Goal: Task Accomplishment & Management: Complete application form

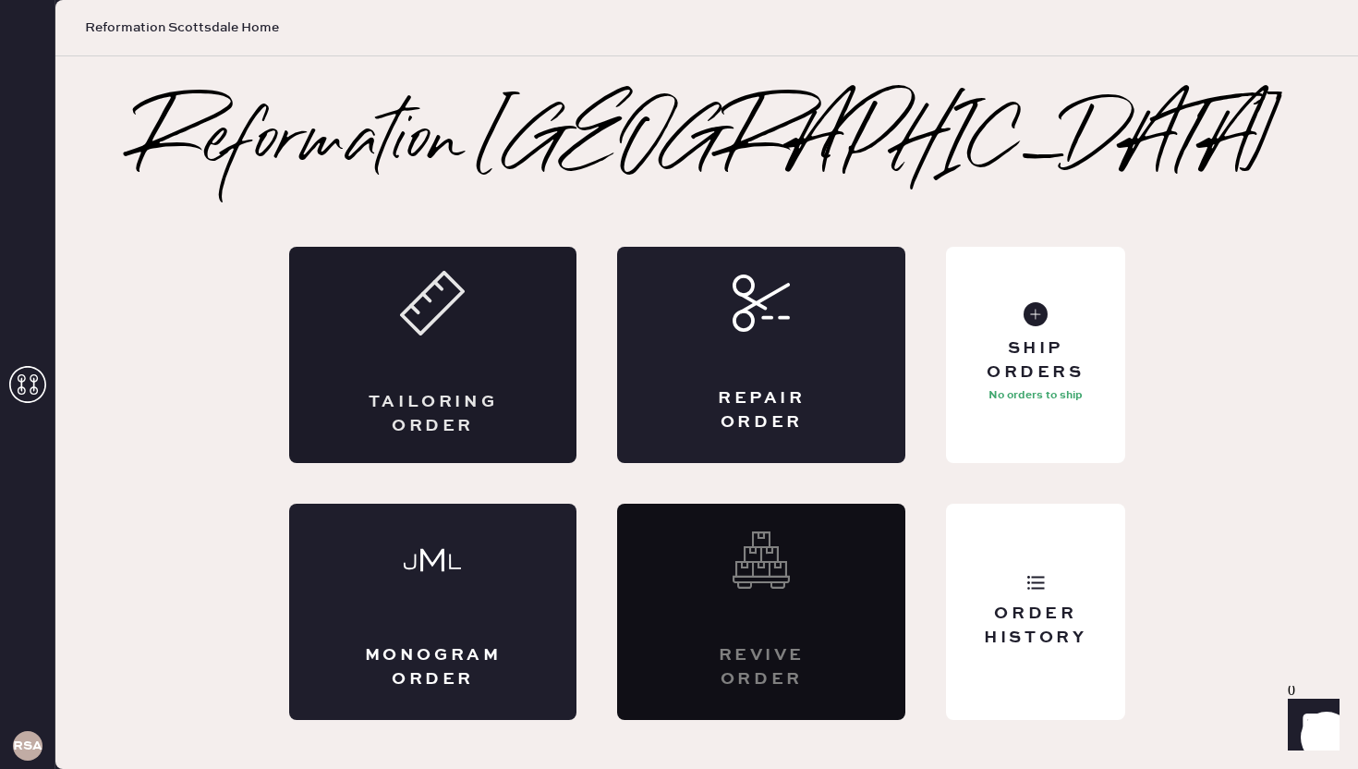
click at [432, 350] on div "Tailoring Order" at bounding box center [433, 355] width 288 height 216
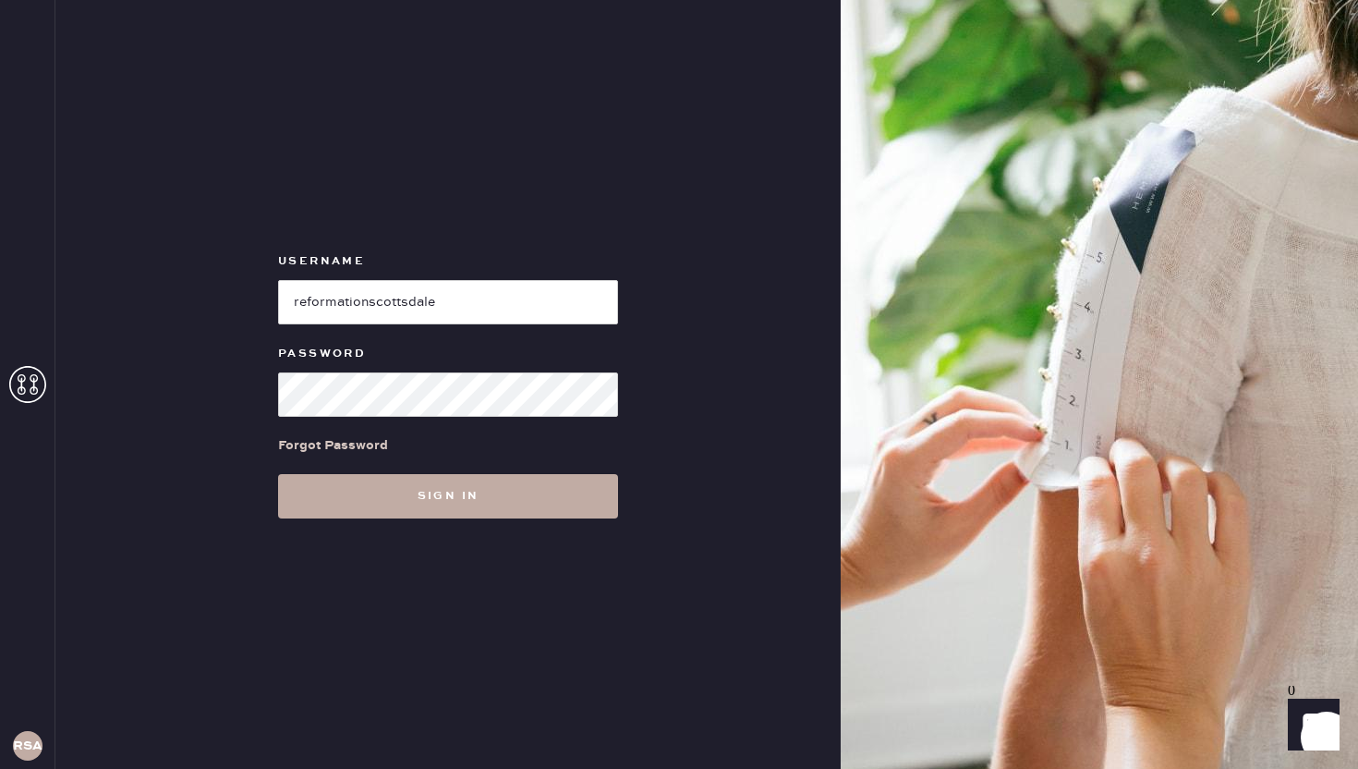
click at [443, 508] on button "Sign in" at bounding box center [448, 496] width 340 height 44
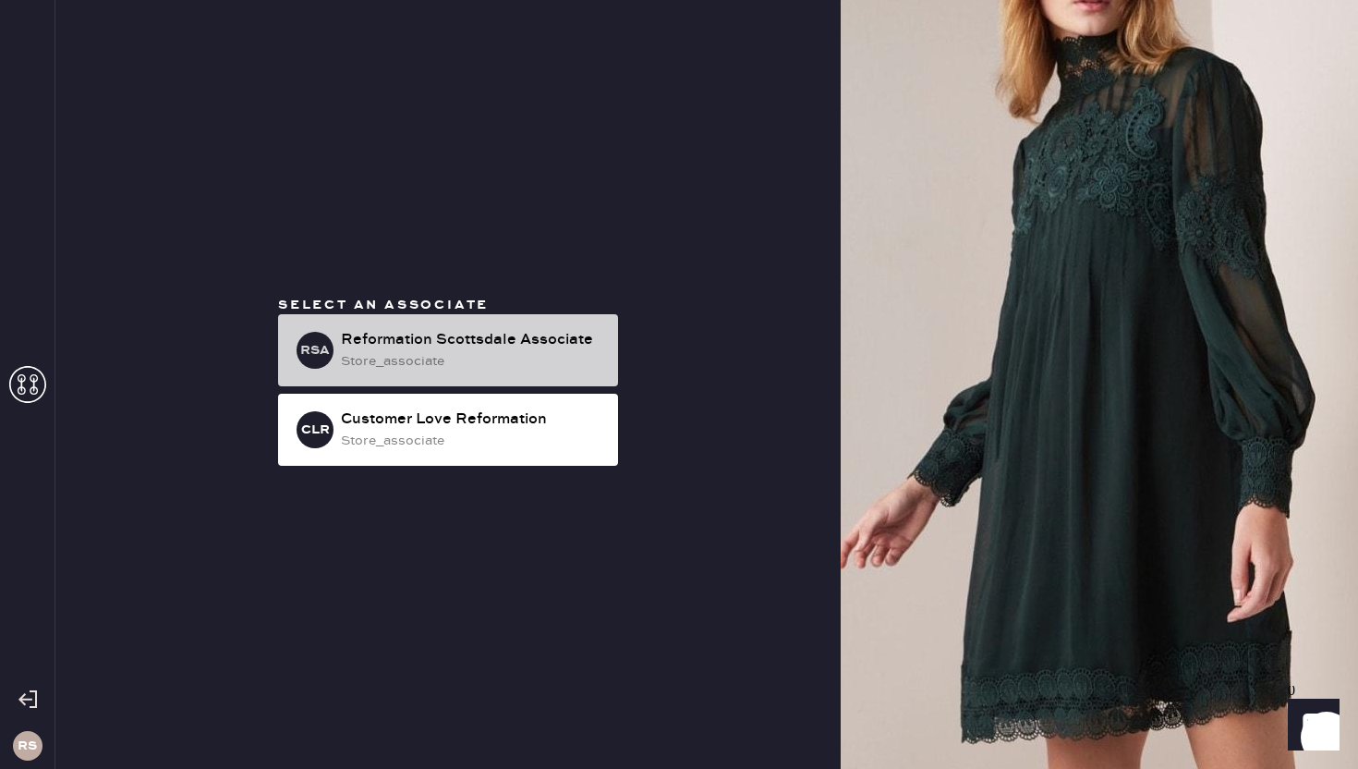
click at [493, 357] on div "store_associate" at bounding box center [472, 361] width 262 height 20
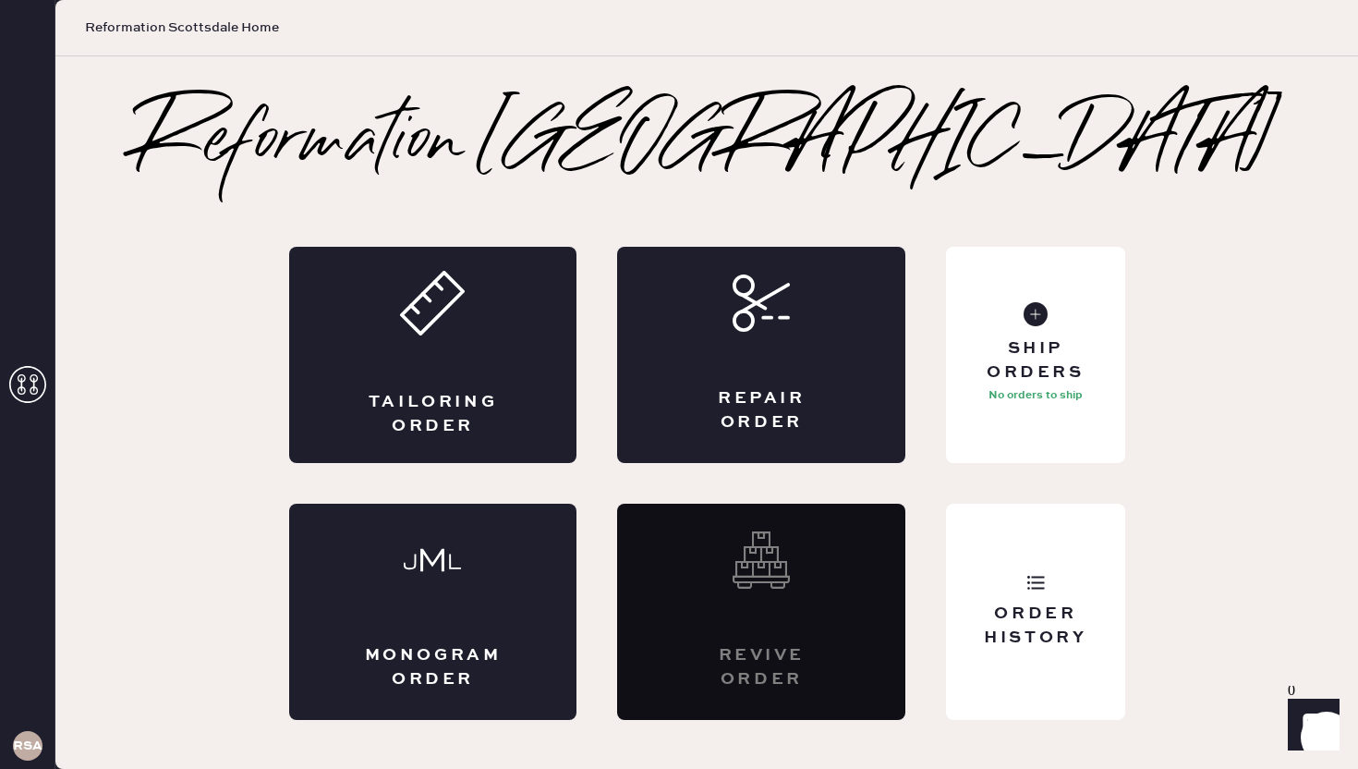
click at [493, 357] on div "Tailoring Order" at bounding box center [433, 355] width 288 height 216
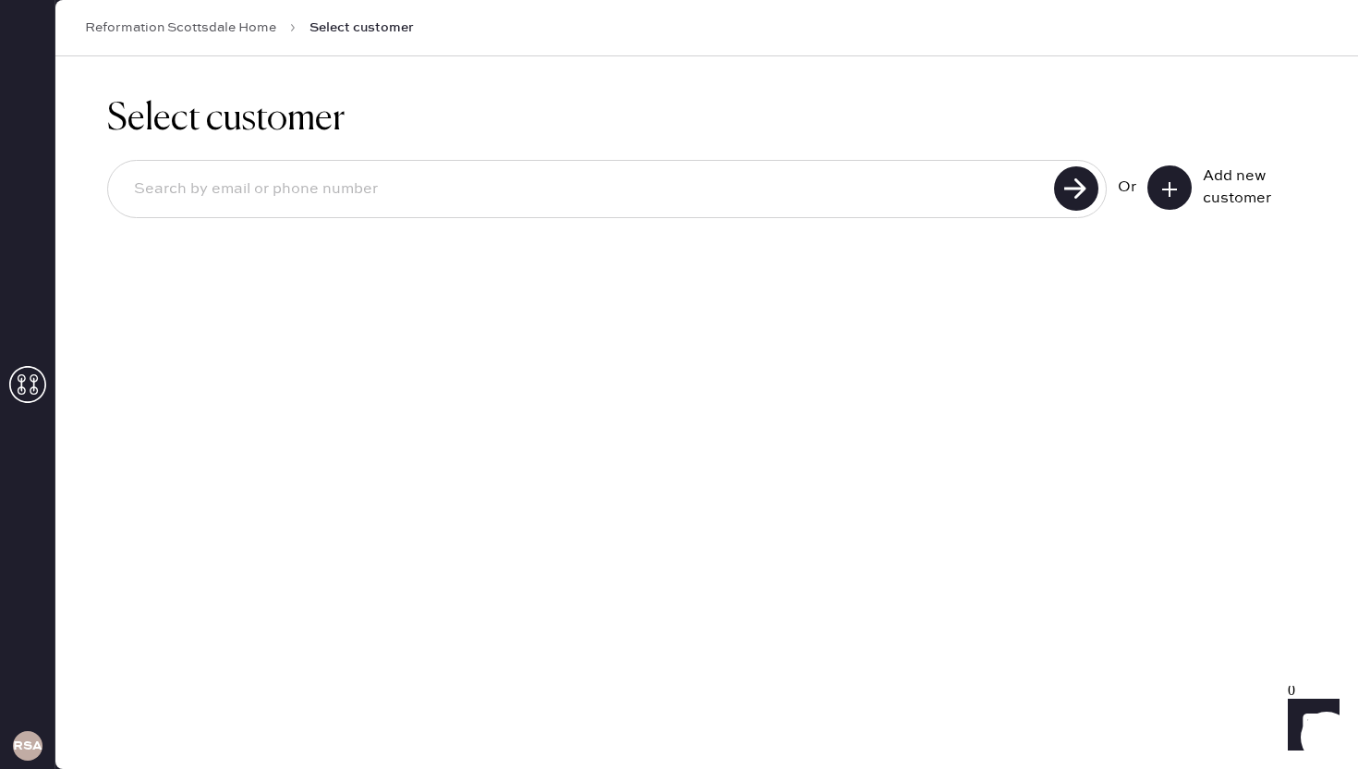
click at [1161, 188] on icon at bounding box center [1169, 189] width 18 height 18
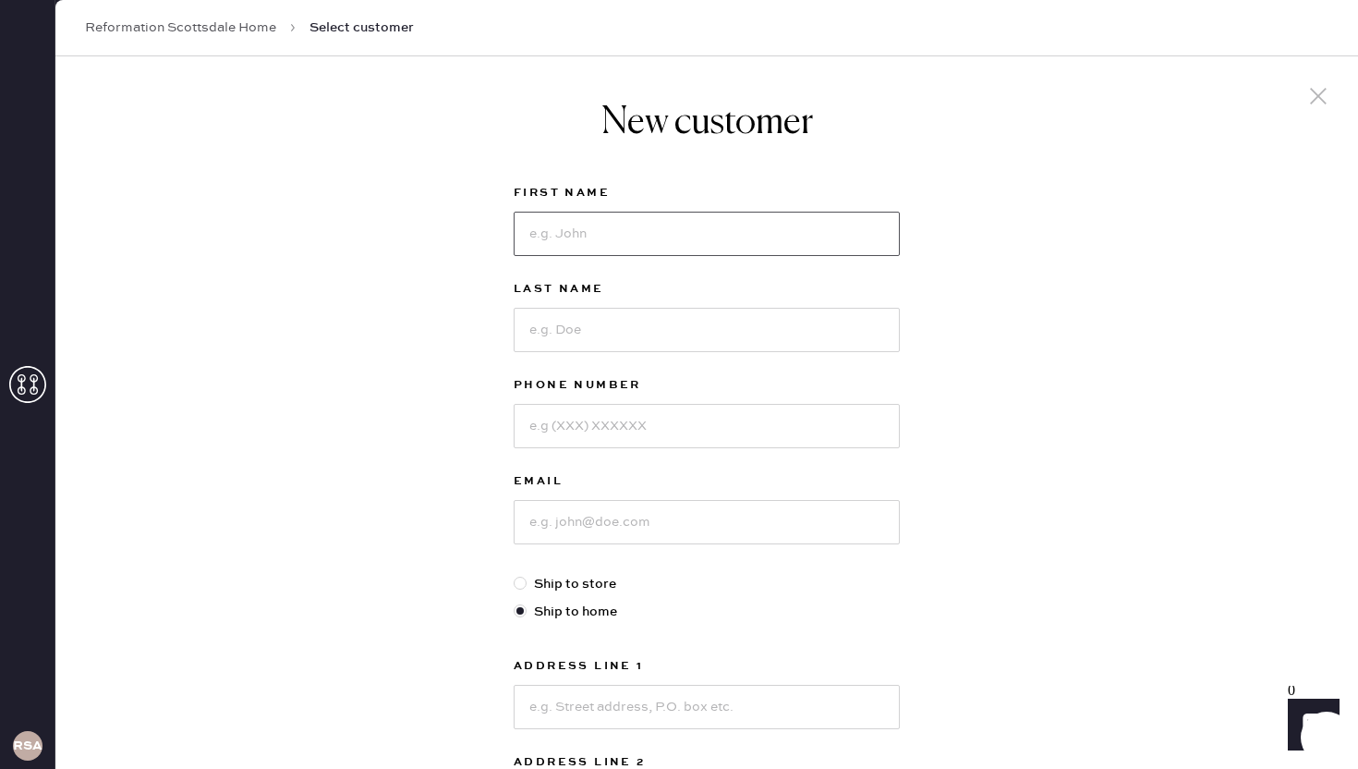
click at [588, 235] on input at bounding box center [707, 234] width 386 height 44
type input "Tessa"
click at [574, 331] on input at bounding box center [707, 330] width 386 height 44
type input "[PERSON_NAME]"
click at [588, 334] on input "[PERSON_NAME]" at bounding box center [707, 330] width 386 height 44
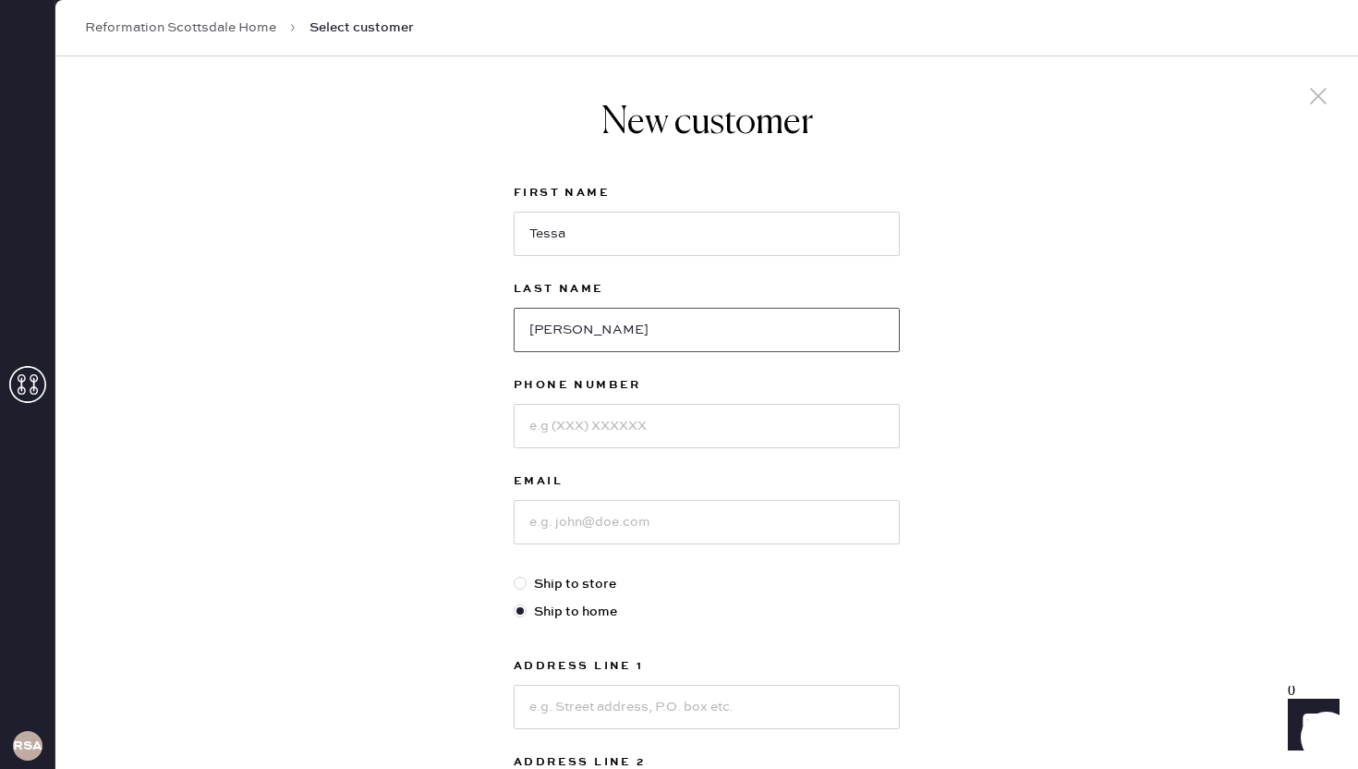
click at [588, 334] on input "[PERSON_NAME]" at bounding box center [707, 330] width 386 height 44
click at [559, 236] on input "Tessa" at bounding box center [707, 234] width 386 height 44
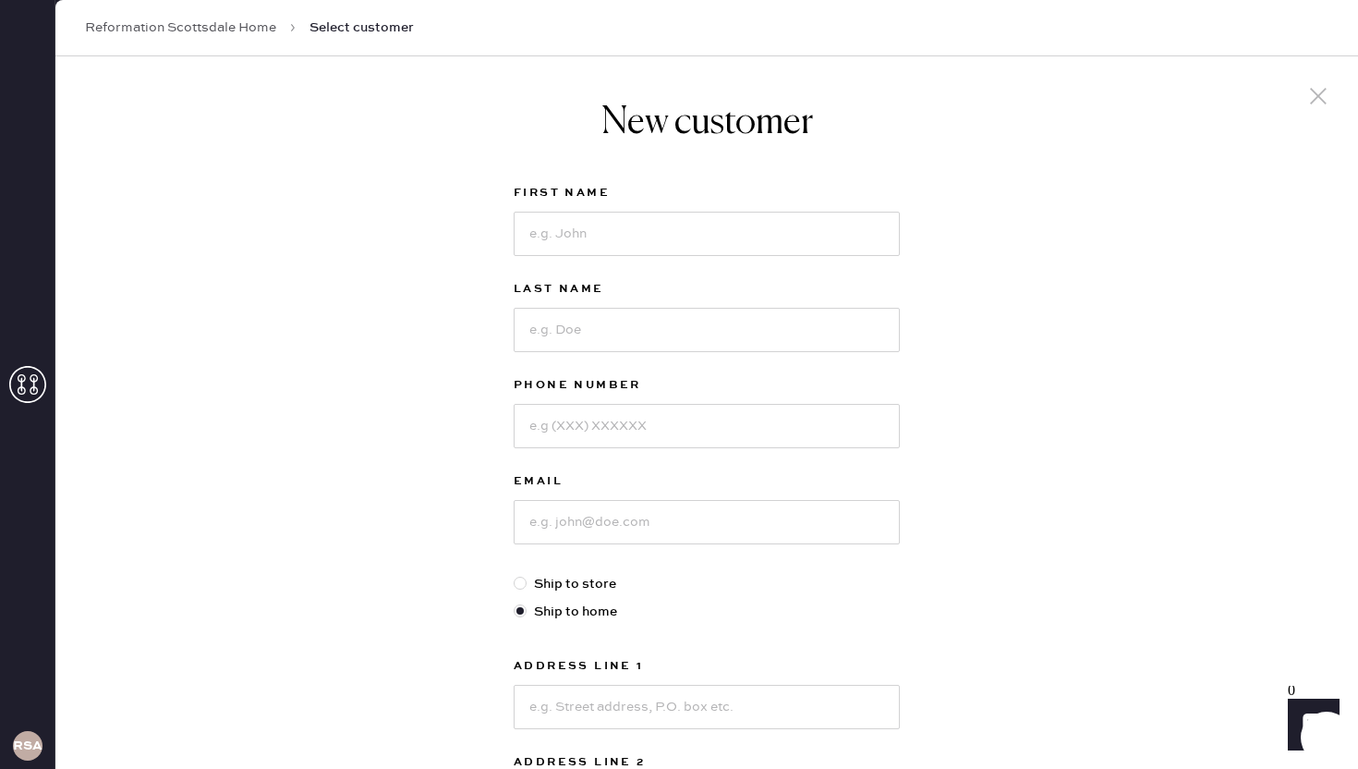
click at [1333, 97] on div at bounding box center [1318, 98] width 35 height 39
